Goal: Transaction & Acquisition: Purchase product/service

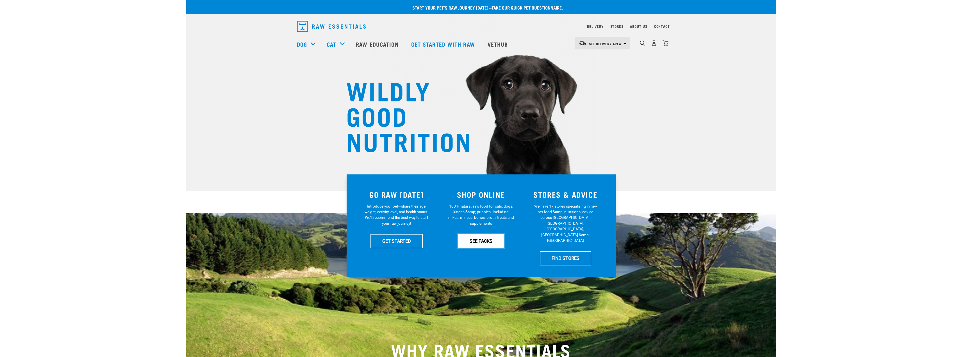
click at [474, 243] on link "SEE PACKS" at bounding box center [481, 241] width 46 height 14
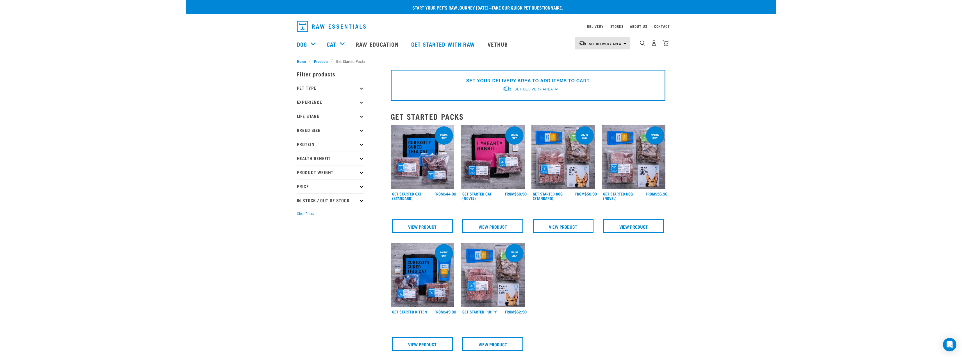
click at [315, 87] on p "Pet Type" at bounding box center [330, 88] width 67 height 14
click at [309, 103] on label "Dog" at bounding box center [309, 103] width 19 height 7
click at [300, 103] on input "Dog" at bounding box center [299, 103] width 4 height 4
checkbox input "true"
click at [312, 133] on p "Experience" at bounding box center [330, 131] width 67 height 14
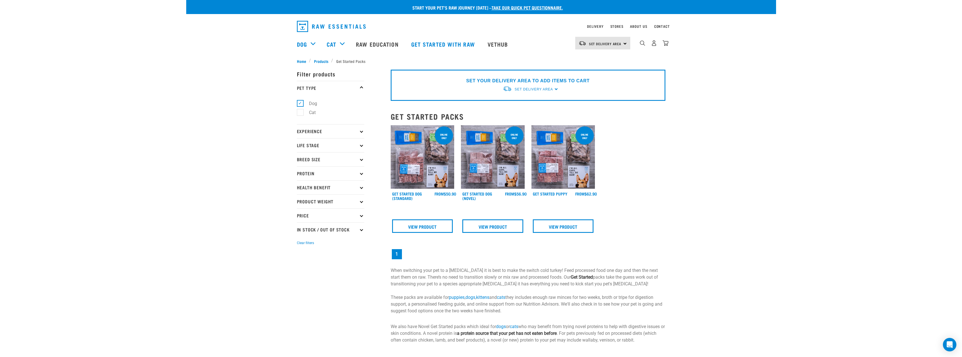
click at [306, 131] on p "Experience" at bounding box center [330, 131] width 67 height 14
click at [300, 152] on label "Experienced Raw Feeder" at bounding box center [329, 155] width 59 height 7
click at [298, 153] on input "Experienced Raw Feeder" at bounding box center [299, 155] width 4 height 4
checkbox input "true"
click at [306, 173] on p "Life Stage" at bounding box center [330, 174] width 67 height 14
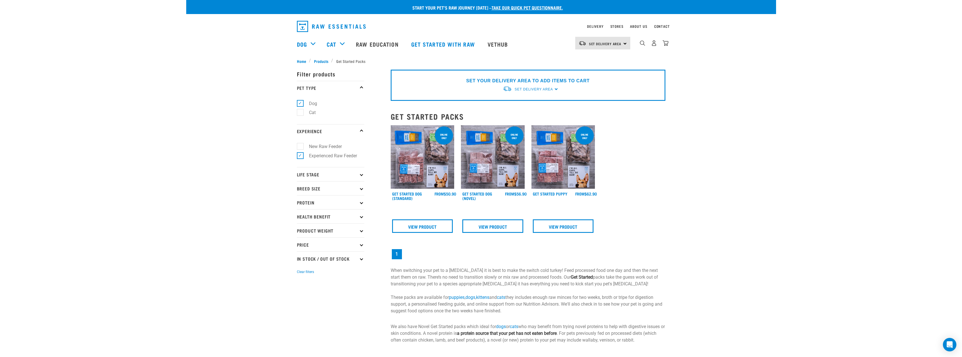
click at [313, 177] on p "Life Stage" at bounding box center [330, 174] width 67 height 14
click at [300, 215] on label "Adult Dog" at bounding box center [315, 217] width 31 height 7
click at [300, 215] on input "Adult Dog" at bounding box center [299, 216] width 4 height 4
checkbox input "true"
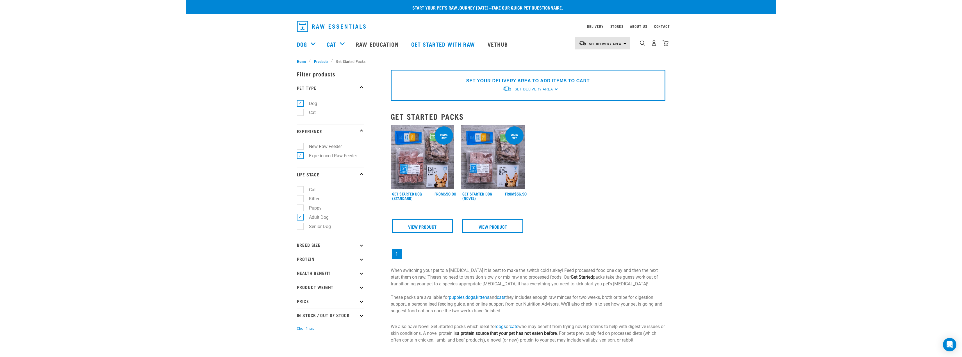
click at [541, 89] on span "Set Delivery Area" at bounding box center [533, 89] width 38 height 4
click at [516, 103] on link "[GEOGRAPHIC_DATA]" at bounding box center [531, 102] width 56 height 9
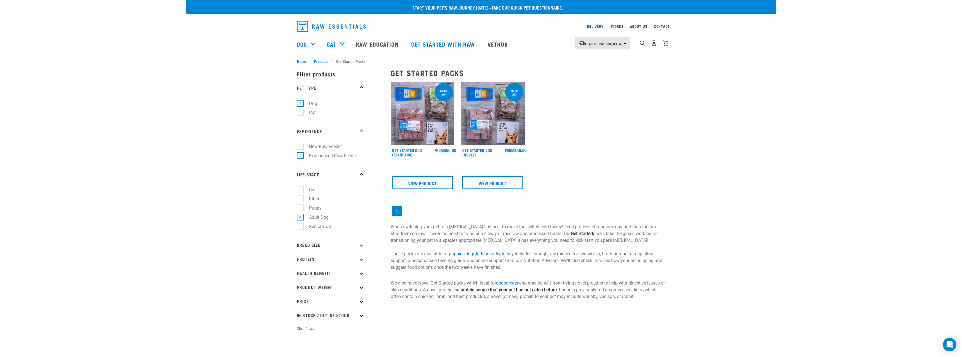
click at [597, 25] on link "Delivery" at bounding box center [595, 26] width 16 height 2
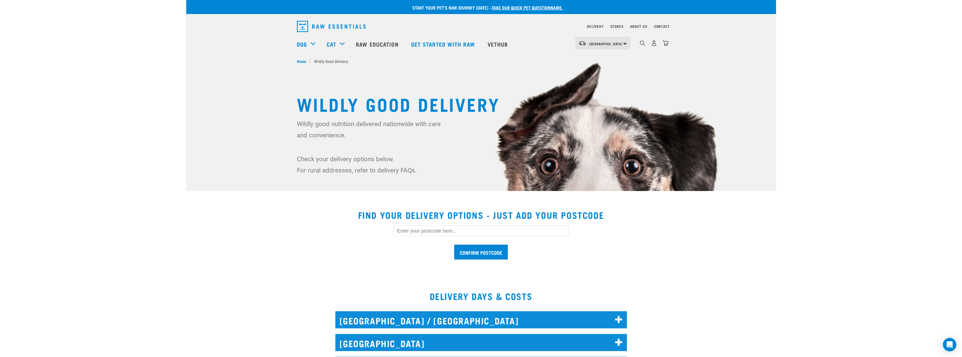
click at [526, 230] on input "text" at bounding box center [480, 230] width 175 height 11
type input "1052"
click at [455, 248] on input "Confirm postcode" at bounding box center [481, 252] width 54 height 15
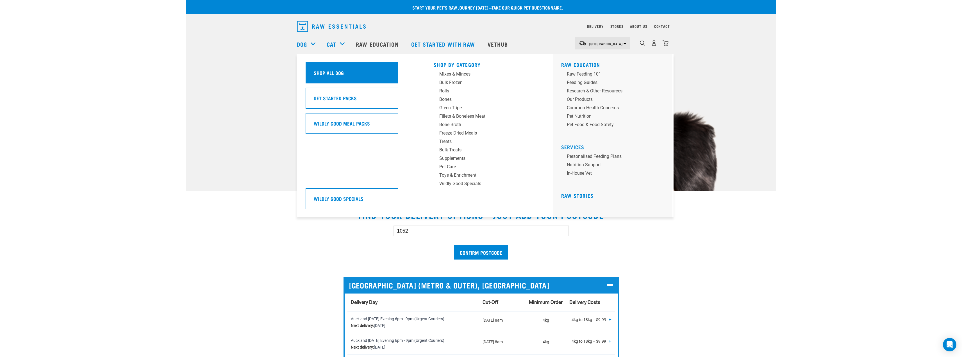
click at [318, 73] on h5 "Shop All Dog" at bounding box center [329, 72] width 30 height 7
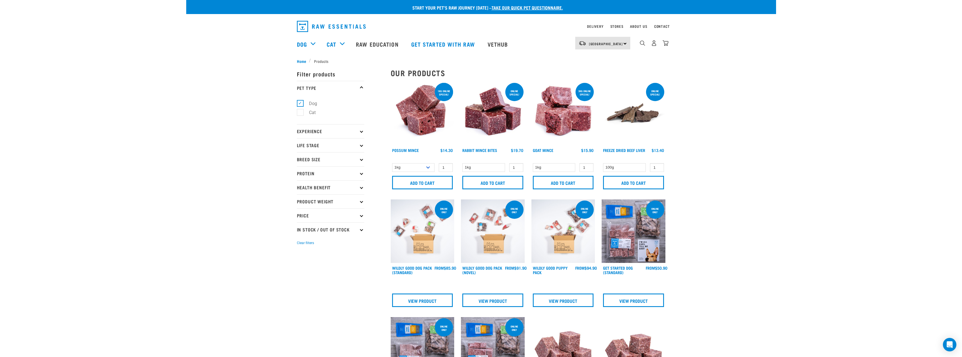
click at [584, 97] on div "3kg online special!" at bounding box center [584, 93] width 18 height 12
click at [544, 167] on select "1kg" at bounding box center [554, 167] width 43 height 9
click at [551, 163] on div "1kg 1 0 100 0 100" at bounding box center [563, 168] width 64 height 10
click at [579, 92] on div "3kg online special!" at bounding box center [584, 93] width 18 height 12
click at [586, 97] on div "3kg online special!" at bounding box center [584, 93] width 18 height 12
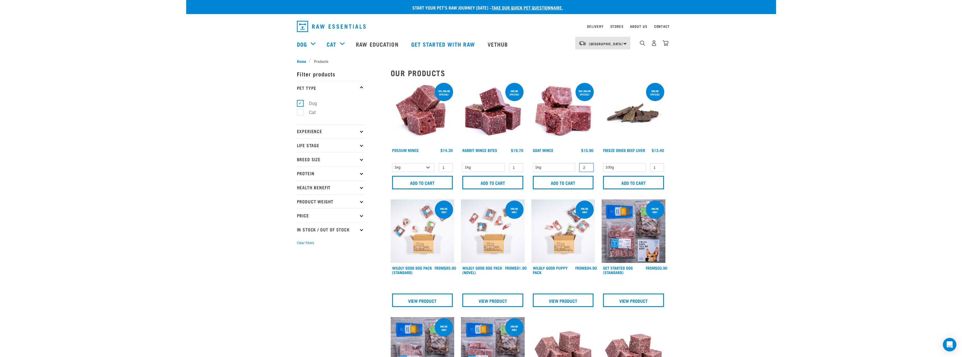
click at [586, 167] on input "2" at bounding box center [586, 167] width 14 height 9
type input "3"
click at [587, 167] on input "3" at bounding box center [586, 167] width 14 height 9
click at [567, 152] on div "Goat Mince" at bounding box center [554, 153] width 43 height 11
click at [358, 199] on p "Product Weight" at bounding box center [330, 201] width 67 height 14
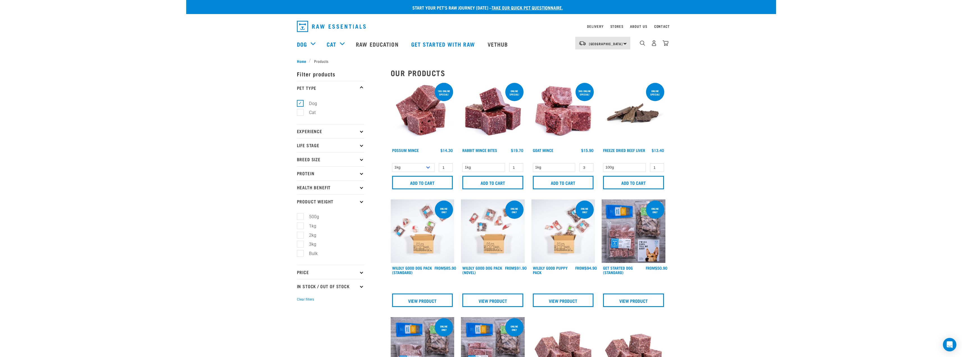
click at [303, 244] on label "3kg" at bounding box center [309, 244] width 19 height 7
click at [300, 244] on input "3kg" at bounding box center [299, 243] width 4 height 4
checkbox input "true"
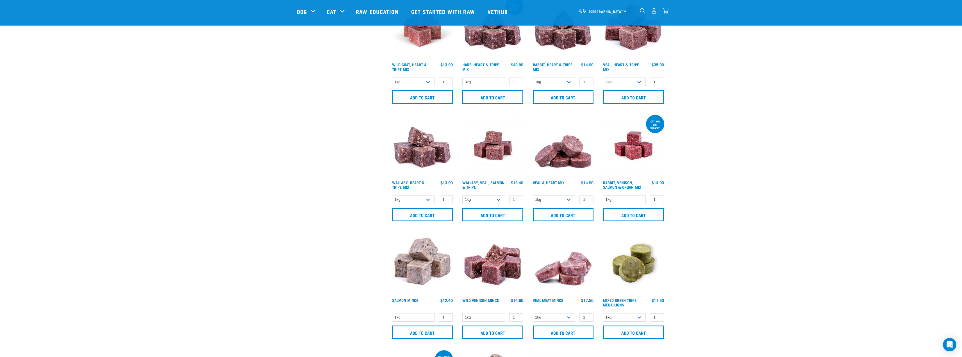
scroll to position [524, 0]
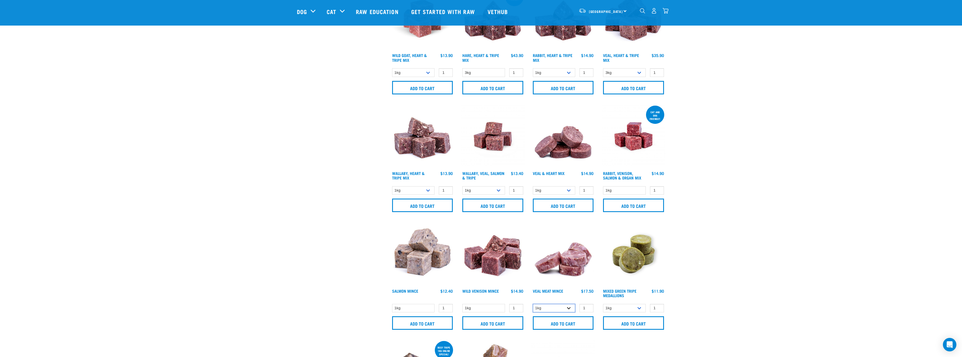
click at [560, 304] on select "1kg 3kg" at bounding box center [554, 308] width 43 height 9
click at [737, 244] on div "Start your pet’s raw journey today – take our quick pet questionnaire. Delivery…" at bounding box center [481, 53] width 590 height 1154
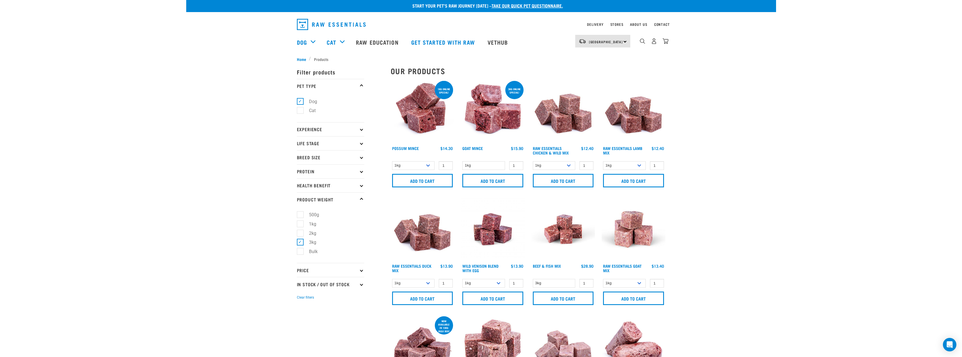
scroll to position [0, 0]
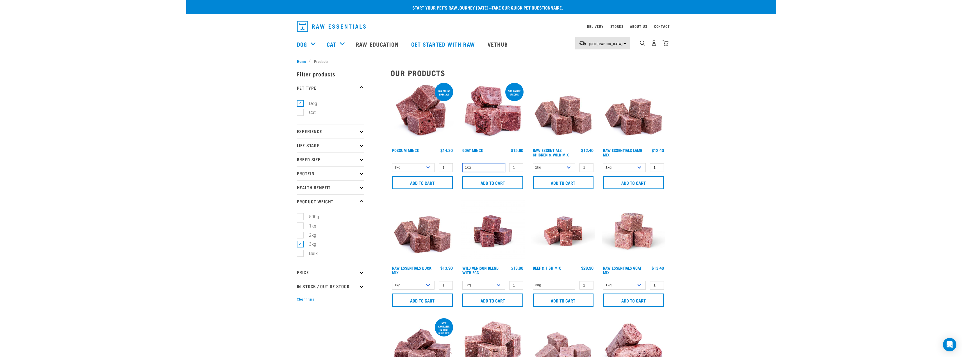
click at [482, 168] on select "1kg" at bounding box center [483, 167] width 43 height 9
click at [518, 164] on input "1" at bounding box center [516, 167] width 14 height 9
click at [520, 166] on input "1" at bounding box center [516, 167] width 14 height 9
click at [519, 167] on input "2" at bounding box center [516, 167] width 14 height 9
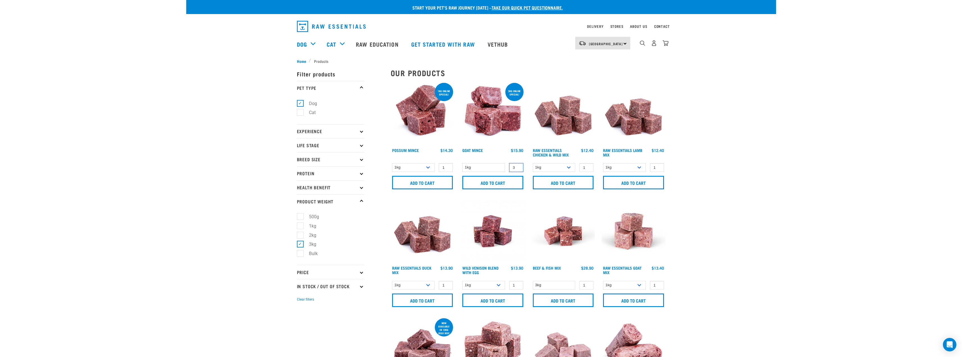
type input "3"
click at [519, 167] on input "3" at bounding box center [516, 167] width 14 height 9
click at [508, 180] on input "Add to cart" at bounding box center [492, 182] width 61 height 13
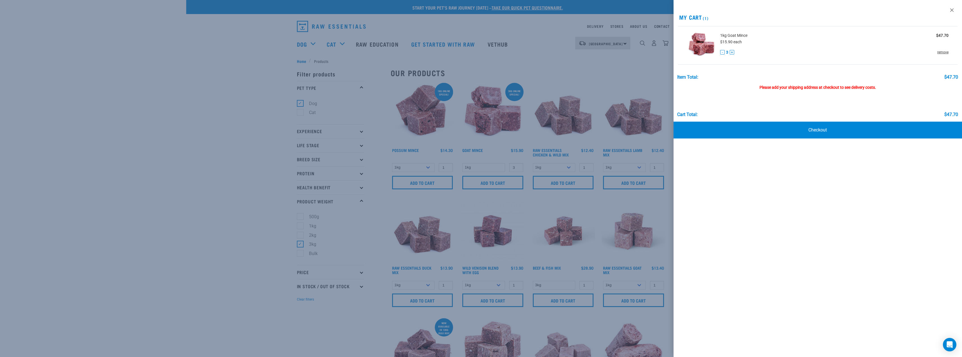
click at [945, 50] on link "remove" at bounding box center [942, 52] width 11 height 5
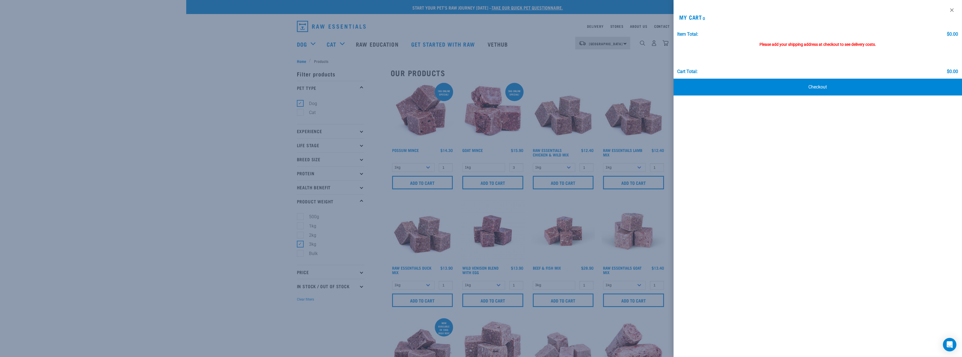
click at [305, 286] on div at bounding box center [481, 178] width 962 height 357
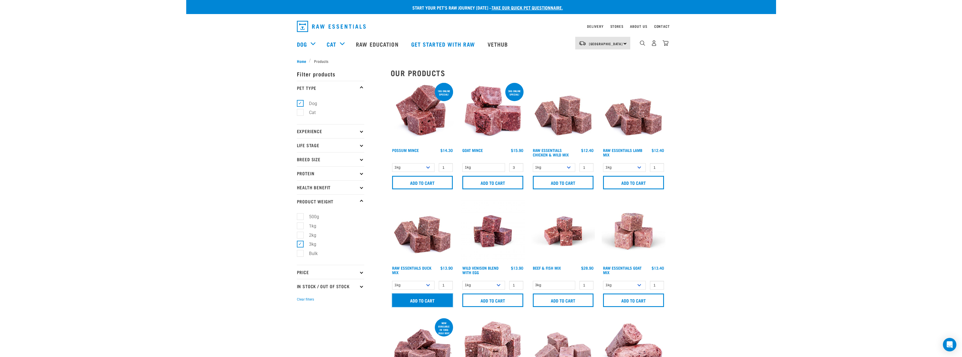
click at [421, 301] on input "Add to cart" at bounding box center [422, 299] width 61 height 13
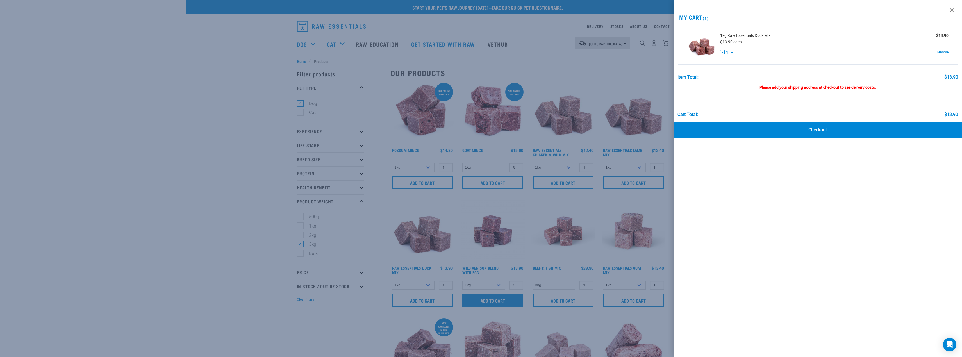
click at [502, 300] on div at bounding box center [481, 178] width 962 height 357
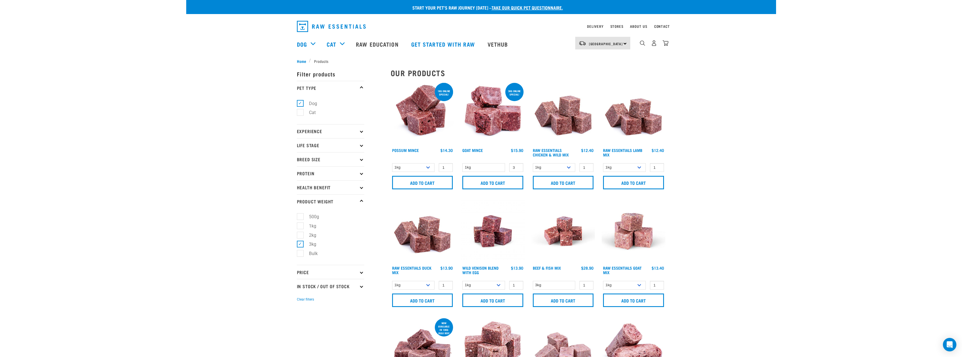
click at [491, 280] on div "Wild Venison Blend with Egg 1 0 100 0 100 0 100" at bounding box center [492, 255] width 70 height 118
click at [493, 288] on select "1kg 3kg Bulk (10kg)" at bounding box center [483, 285] width 43 height 9
click at [494, 240] on img at bounding box center [493, 231] width 64 height 64
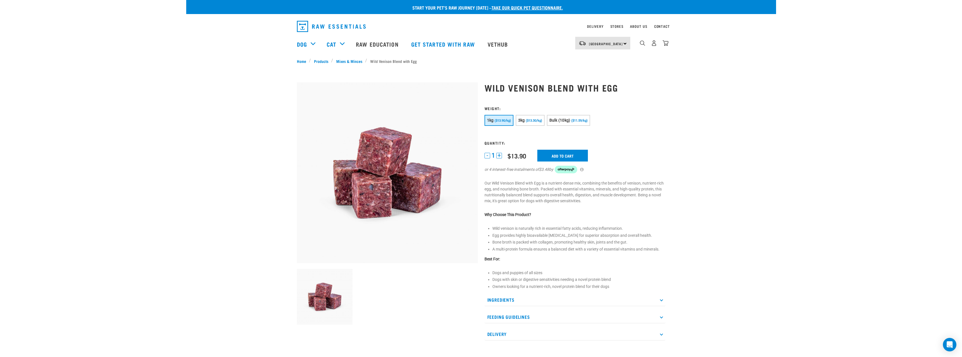
click at [492, 301] on p "Ingredients" at bounding box center [574, 299] width 181 height 13
click at [522, 120] on span "3kg" at bounding box center [521, 120] width 7 height 4
click at [568, 118] on button "Bulk (10kg) ($11.59/kg)" at bounding box center [568, 120] width 43 height 11
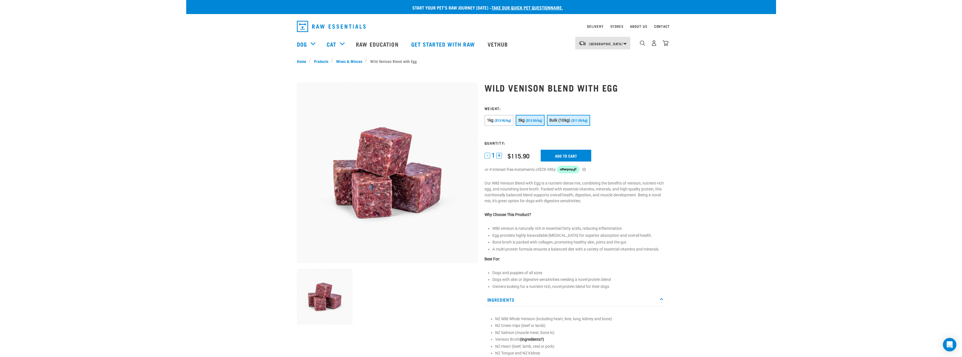
click at [522, 119] on span "3kg" at bounding box center [521, 120] width 7 height 4
click at [555, 155] on input "Add to cart" at bounding box center [562, 156] width 51 height 12
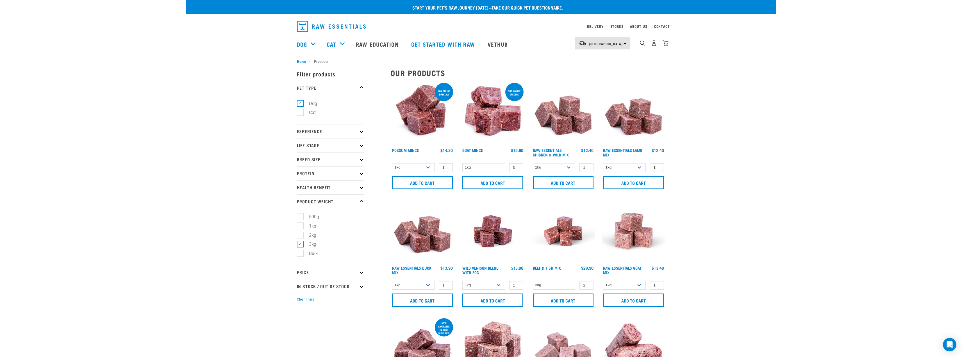
click at [669, 44] on div "North Island North Island South Island Dog Shop All Dog Get Started Packs 2" at bounding box center [480, 44] width 377 height 22
click at [668, 45] on img "dropdown navigation" at bounding box center [665, 43] width 6 height 6
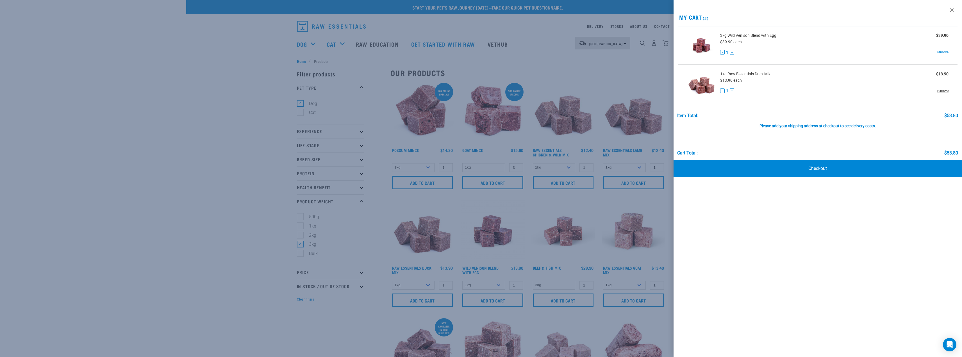
click at [945, 90] on link "remove" at bounding box center [942, 90] width 11 height 5
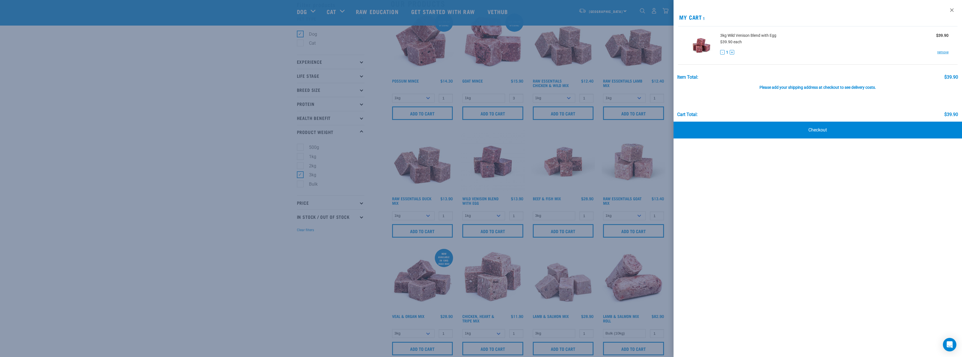
click at [239, 175] on div at bounding box center [481, 178] width 962 height 357
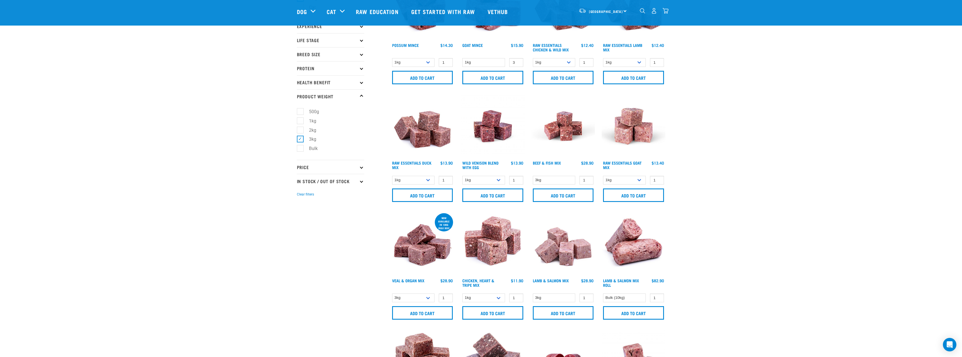
scroll to position [28, 0]
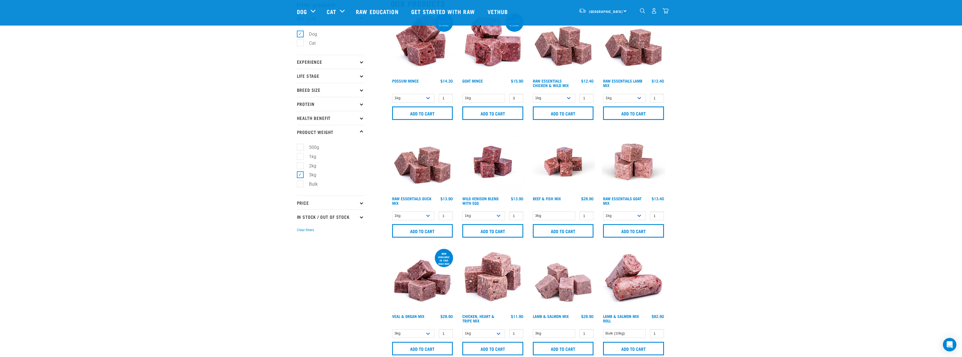
click at [315, 77] on p "Life Stage" at bounding box center [330, 76] width 67 height 14
click at [308, 126] on label "Senior Dog" at bounding box center [316, 127] width 33 height 7
click at [300, 126] on input "Senior Dog" at bounding box center [299, 127] width 4 height 4
checkbox input "true"
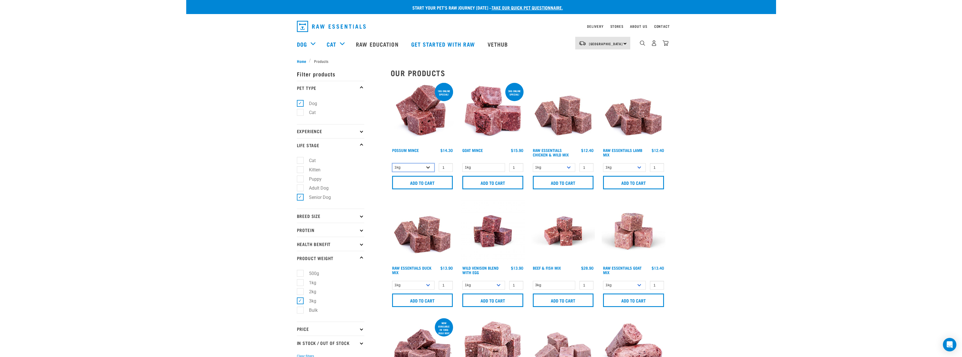
click at [420, 169] on select "1kg 3kg" at bounding box center [413, 167] width 43 height 9
select select "457"
click at [392, 163] on select "1kg 3kg" at bounding box center [413, 167] width 43 height 9
click at [414, 185] on input "Add to cart" at bounding box center [422, 182] width 61 height 13
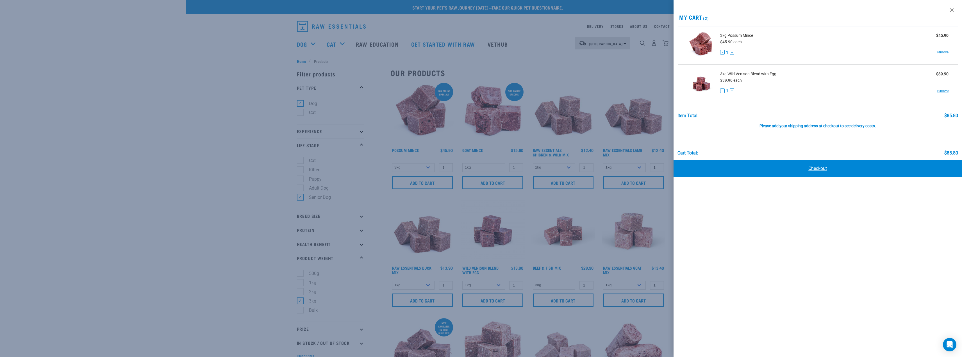
click at [813, 166] on link "Checkout" at bounding box center [817, 168] width 289 height 17
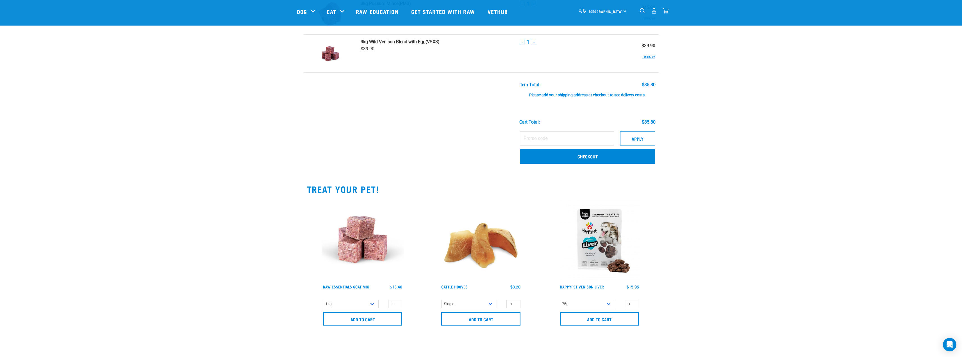
scroll to position [65, 0]
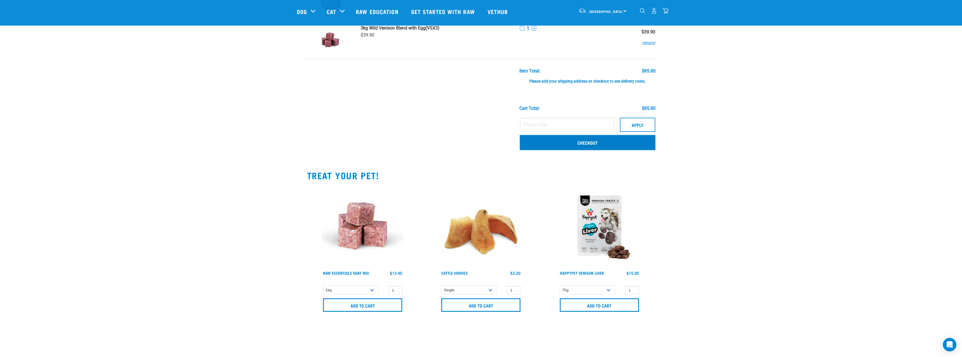
click at [593, 143] on link "Checkout" at bounding box center [587, 142] width 135 height 15
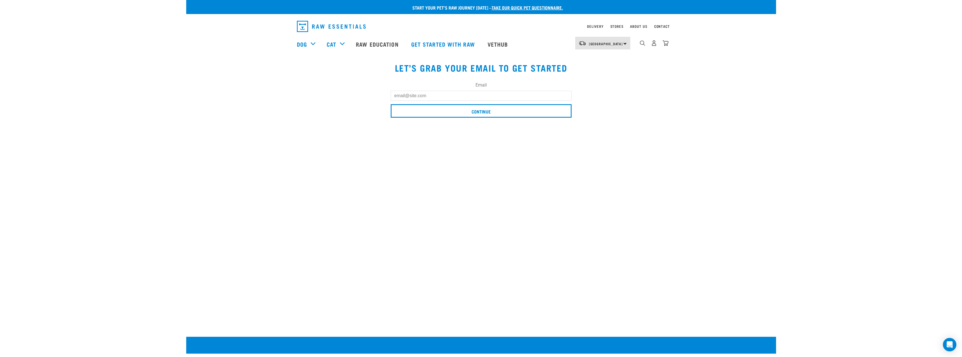
click at [496, 100] on input "Email" at bounding box center [481, 96] width 181 height 10
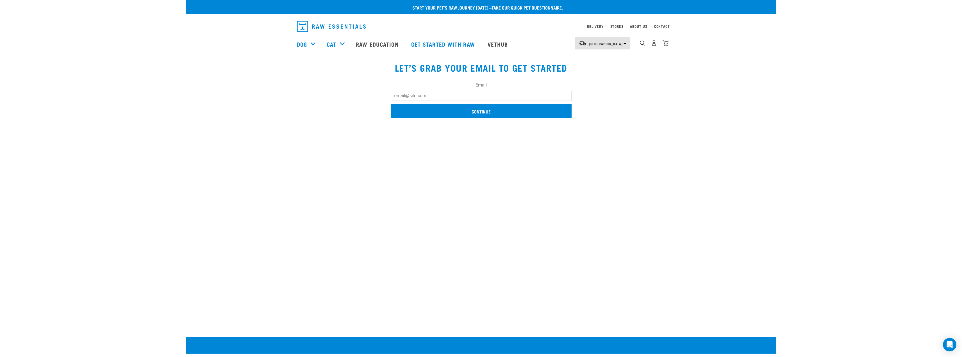
type input "richard@reidgroup.co.nz"
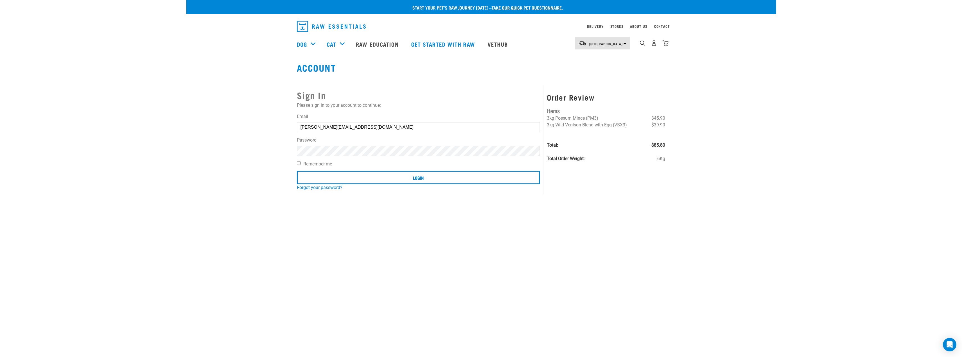
click at [433, 144] on div "Password" at bounding box center [418, 146] width 243 height 19
click at [347, 163] on label "Remember me" at bounding box center [418, 164] width 243 height 7
click at [300, 163] on input "Remember me" at bounding box center [299, 163] width 4 height 4
checkbox input "true"
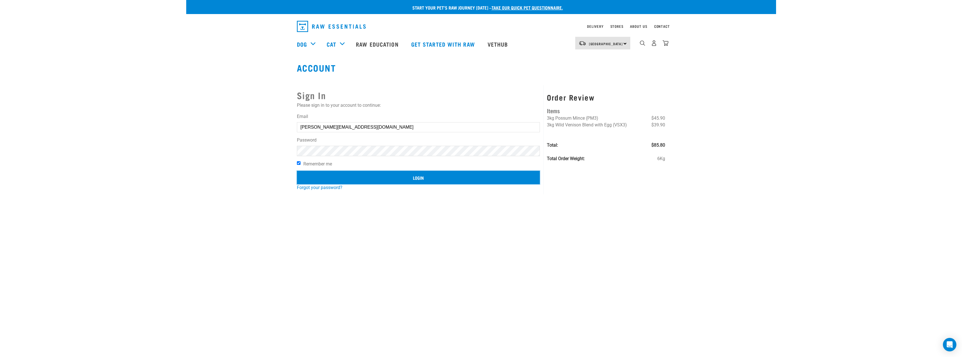
click at [426, 176] on input "Login" at bounding box center [418, 177] width 243 height 13
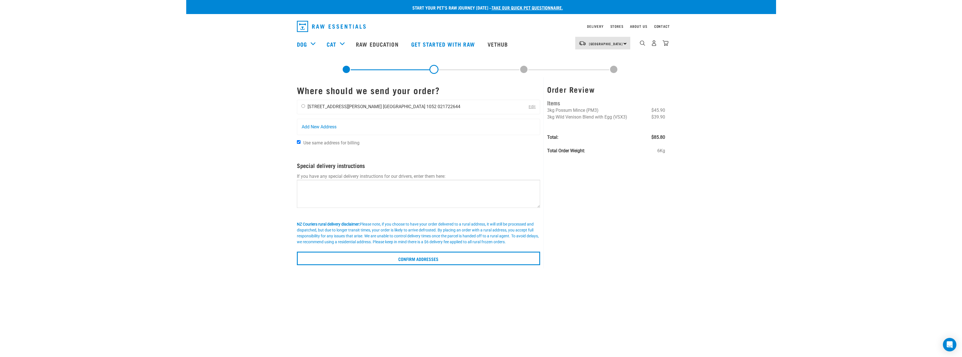
click at [383, 106] on li "[GEOGRAPHIC_DATA] 1052" at bounding box center [410, 106] width 54 height 5
click at [305, 106] on div "[PERSON_NAME] [STREET_ADDRESS][PERSON_NAME] [GEOGRAPHIC_DATA] 1052 021722644" at bounding box center [380, 107] width 167 height 14
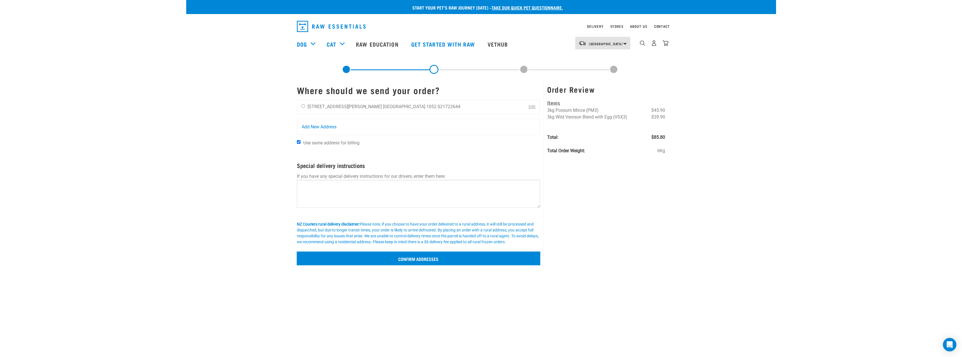
click at [423, 256] on input "Confirm addresses" at bounding box center [418, 258] width 243 height 13
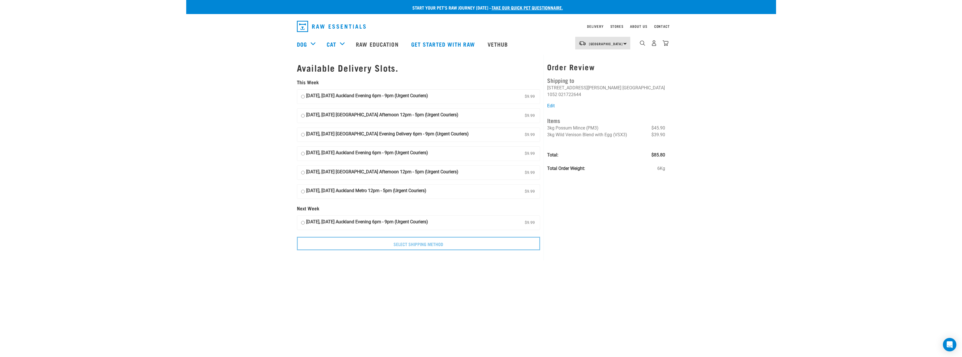
click at [331, 96] on strong "[DATE], [DATE] Auckland Evening 6pm - 9pm (Urgent Couriers)" at bounding box center [367, 96] width 122 height 8
click at [305, 96] on input "[DATE], [DATE] Auckland Evening 6pm - 9pm (Urgent Couriers) $9.99" at bounding box center [303, 96] width 4 height 8
radio input "true"
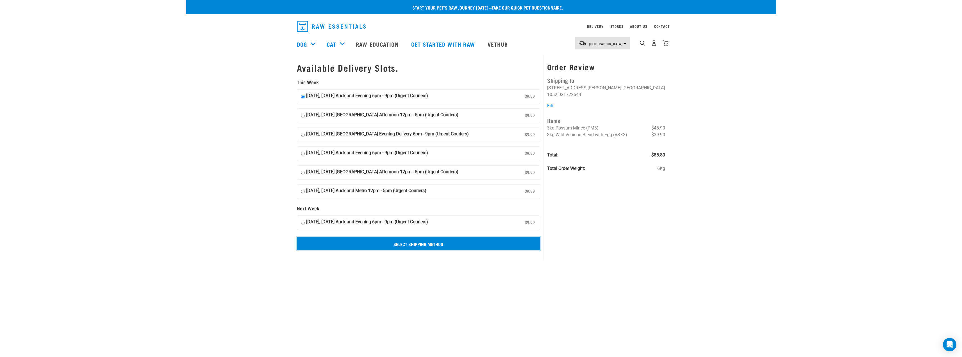
click at [409, 245] on input "Select Shipping Method" at bounding box center [418, 243] width 243 height 13
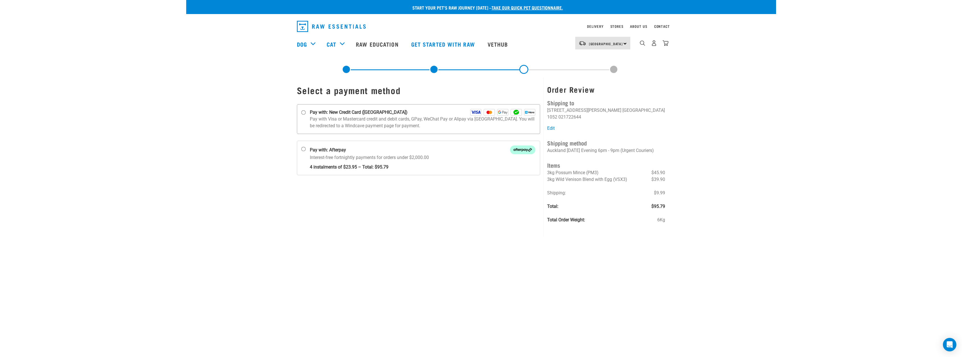
click at [339, 111] on strong "Pay with: New Credit Card ([GEOGRAPHIC_DATA])" at bounding box center [359, 112] width 98 height 7
click at [306, 111] on input "Pay with: New Credit Card ([GEOGRAPHIC_DATA])" at bounding box center [303, 112] width 4 height 4
radio input "true"
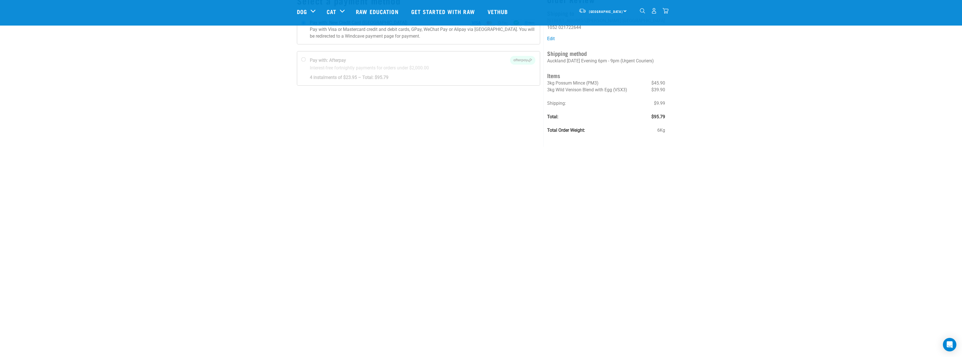
scroll to position [65, 0]
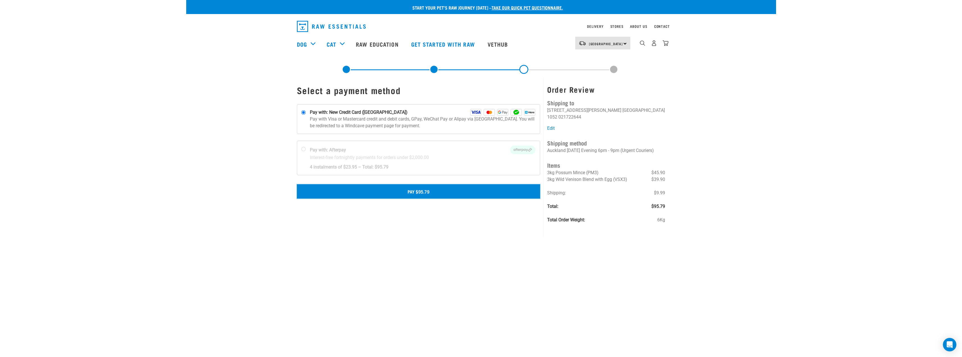
click at [477, 189] on button "Pay $95.79" at bounding box center [418, 191] width 243 height 14
